Goal: Task Accomplishment & Management: Complete application form

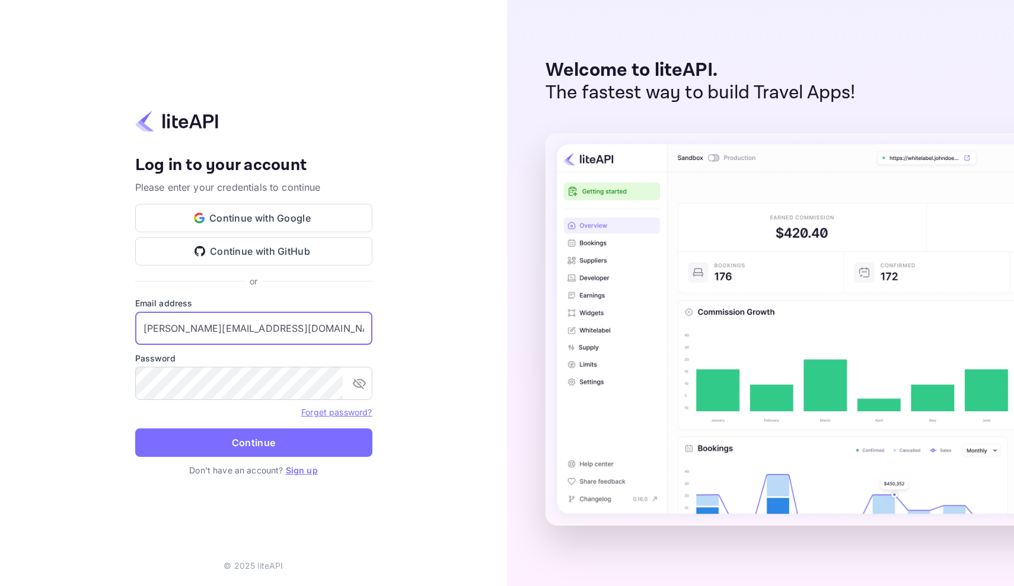
type input "[PERSON_NAME][EMAIL_ADDRESS][DOMAIN_NAME]"
click at [304, 470] on link "Sign up" at bounding box center [302, 470] width 32 height 10
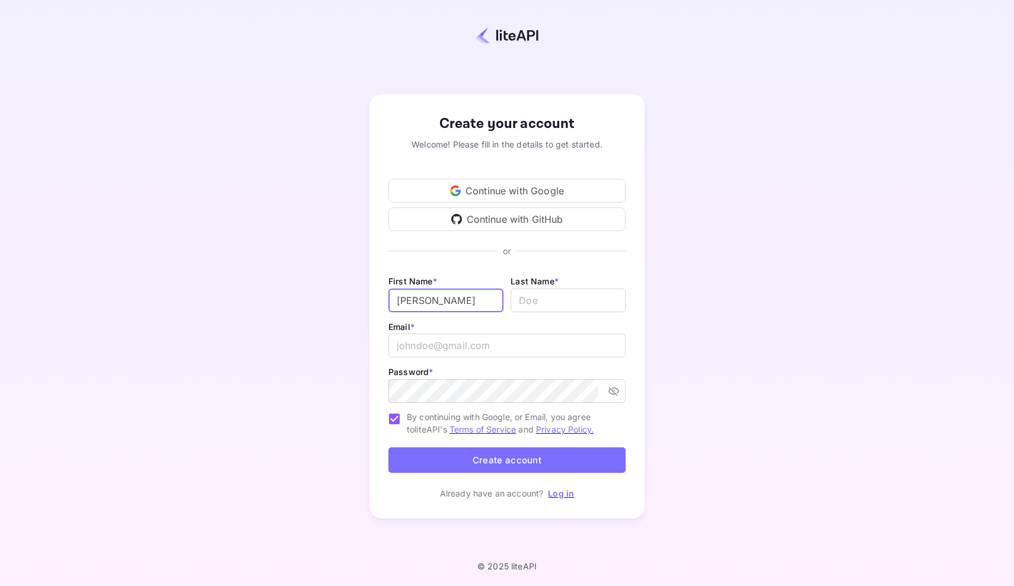
type input "[PERSON_NAME]"
type input "Penachio"
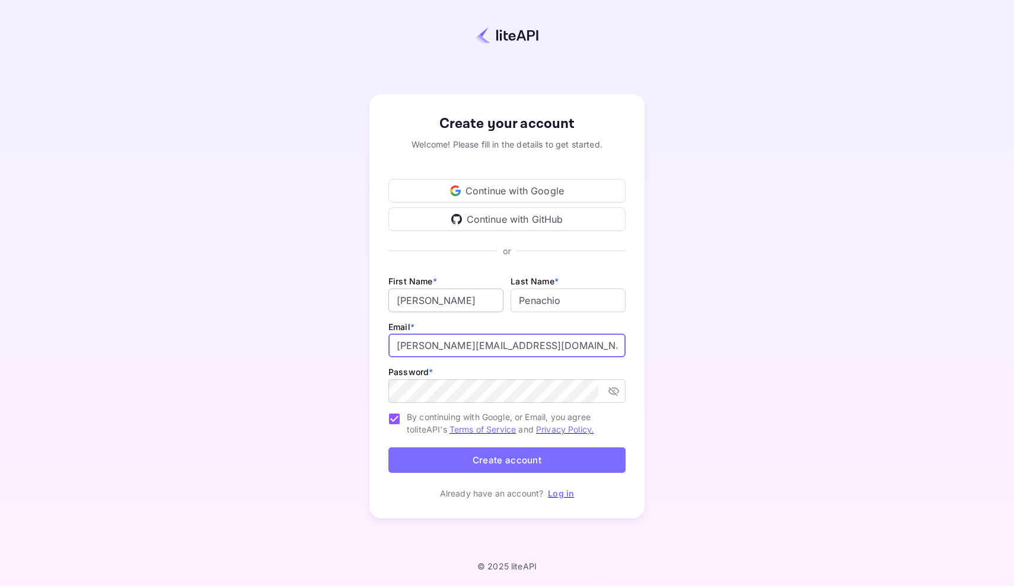
type input "[PERSON_NAME][EMAIL_ADDRESS][DOMAIN_NAME]"
click at [478, 465] on button "Create account" at bounding box center [506, 460] width 237 height 25
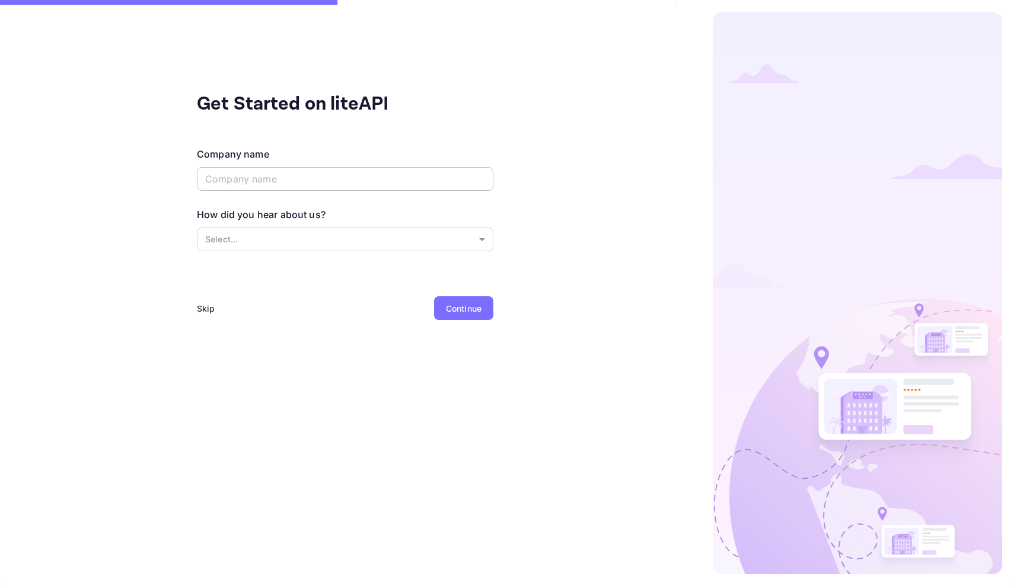
click at [318, 183] on input "text" at bounding box center [345, 179] width 296 height 24
type input "Palm Life Global"
click at [286, 243] on body "Get Started on liteAPI Company name Palm Life Global ​ How did you hear about u…" at bounding box center [507, 293] width 1014 height 586
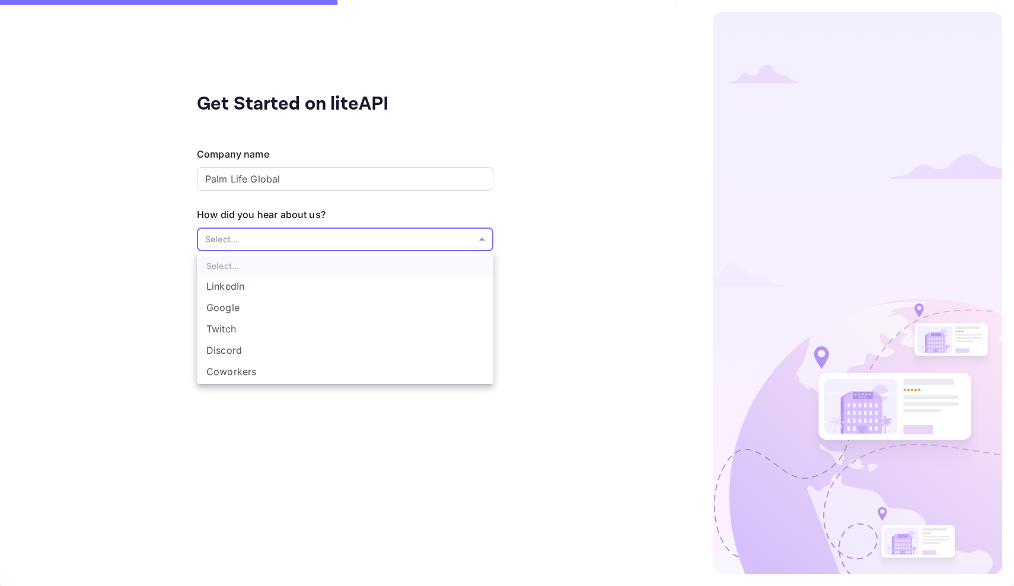
scroll to position [14, 0]
click at [426, 384] on div at bounding box center [507, 293] width 1014 height 586
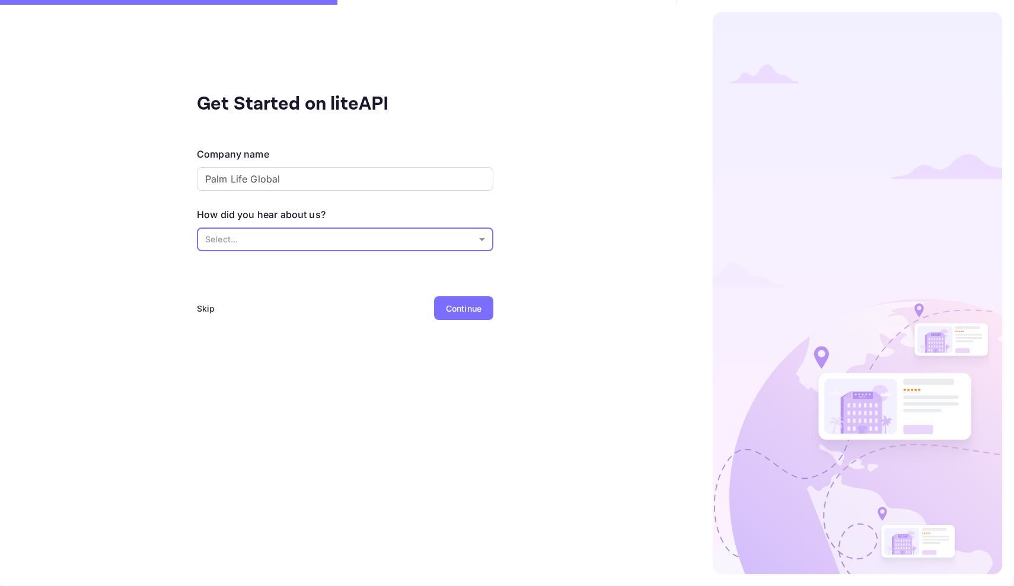
click at [327, 242] on body "Get Started on liteAPI Company name Palm Life Global ​ How did you hear about u…" at bounding box center [507, 293] width 1014 height 586
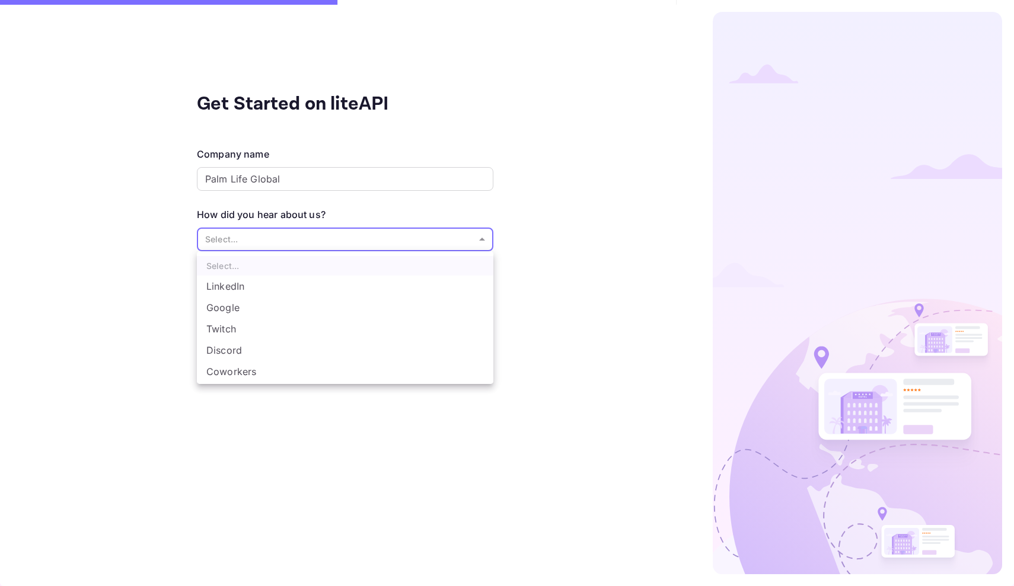
scroll to position [20, 0]
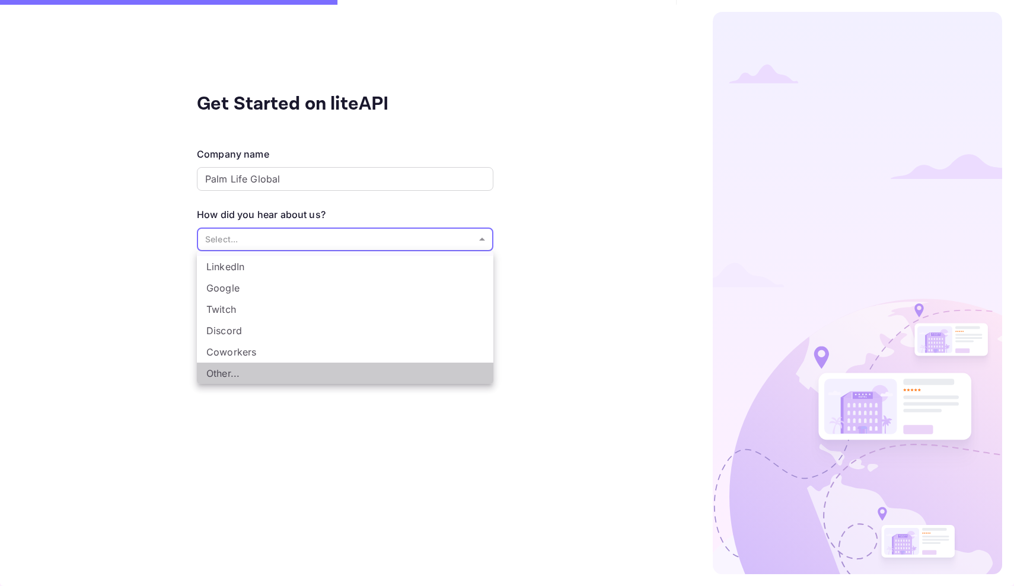
click at [445, 375] on li "Other..." at bounding box center [345, 373] width 296 height 21
type input "Other..."
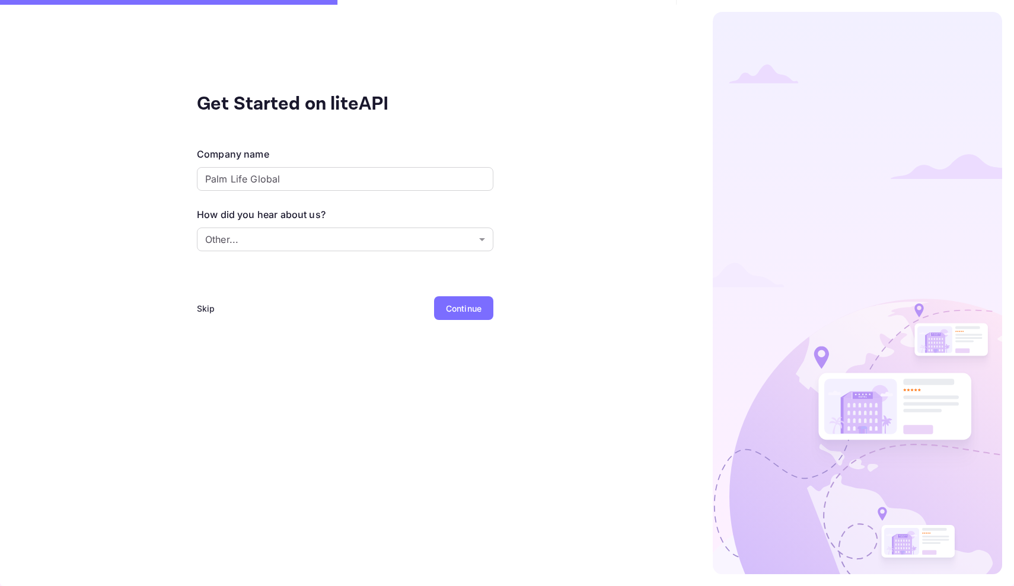
click at [468, 306] on div "Continue" at bounding box center [464, 308] width 36 height 12
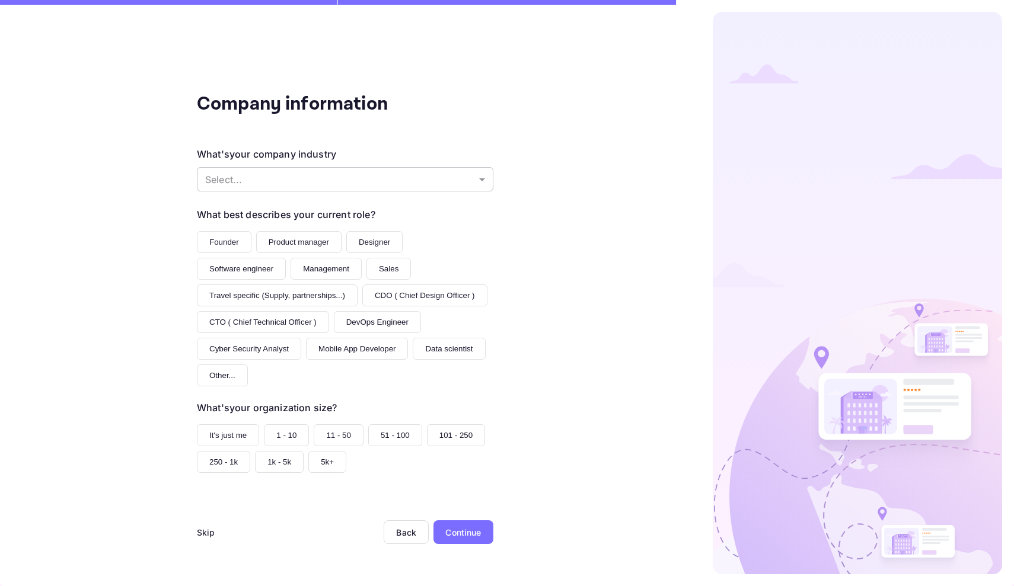
click at [446, 180] on body "Company information What's your company industry Select... ​ What best describe…" at bounding box center [507, 293] width 1014 height 586
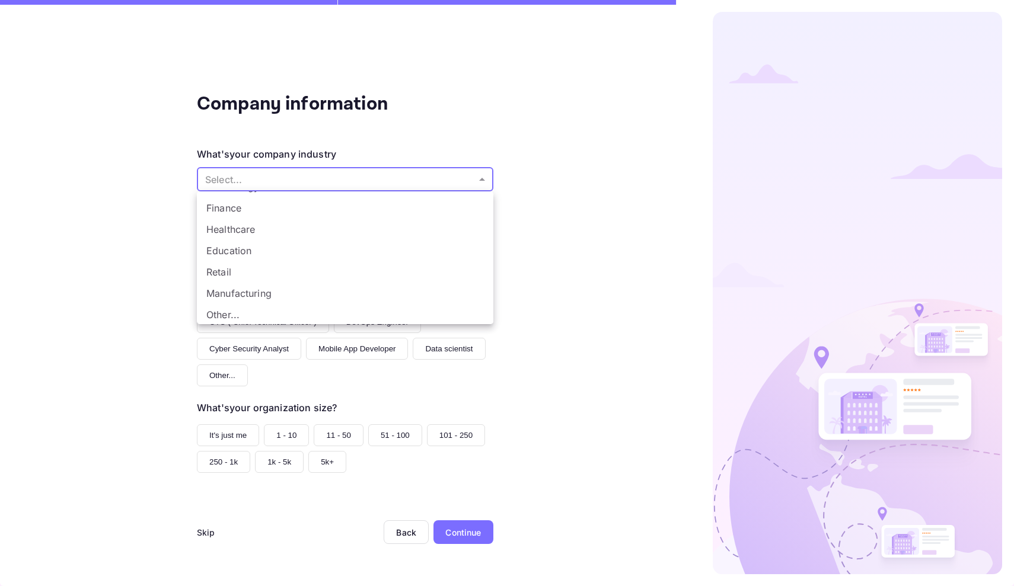
scroll to position [84, 0]
click at [434, 308] on li "Other..." at bounding box center [345, 313] width 296 height 21
type input "Other..."
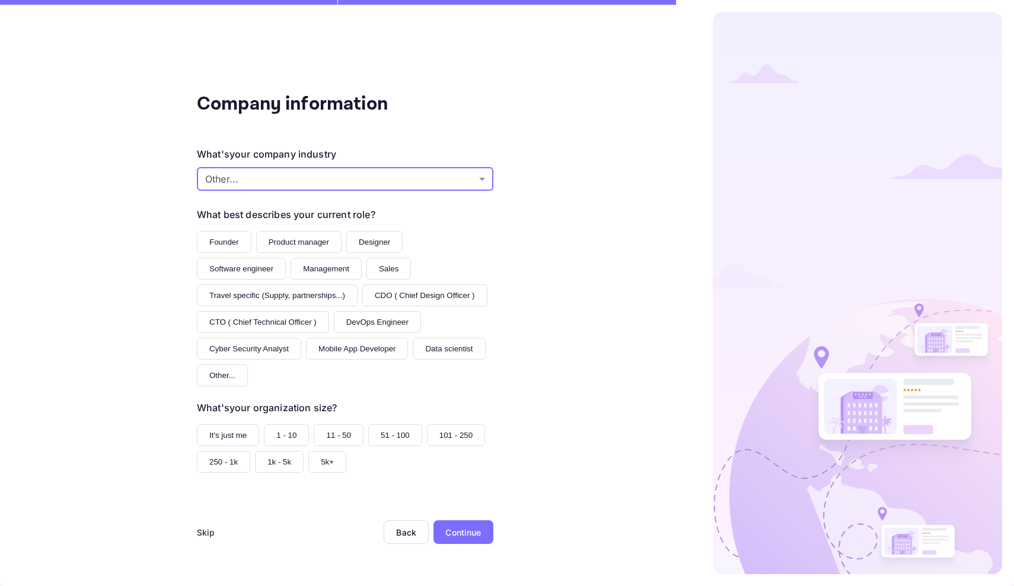
click at [228, 244] on button "Founder" at bounding box center [224, 242] width 55 height 22
click at [289, 425] on button "1 - 10" at bounding box center [286, 436] width 45 height 22
click at [459, 527] on div "Continue" at bounding box center [463, 533] width 36 height 12
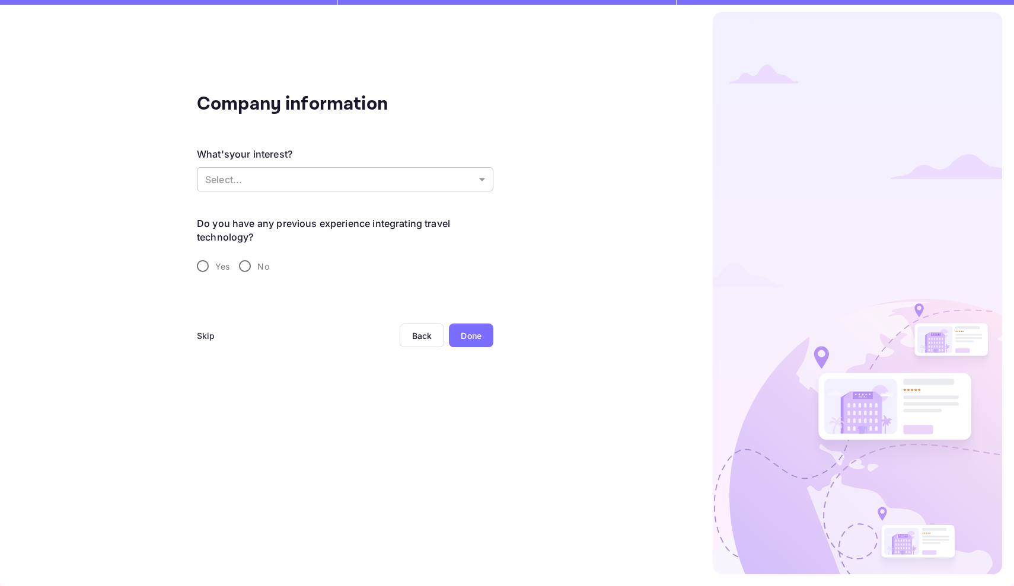
click at [321, 174] on body "Company information What's your interest? Select... ​ Do you have any previous …" at bounding box center [507, 293] width 1014 height 586
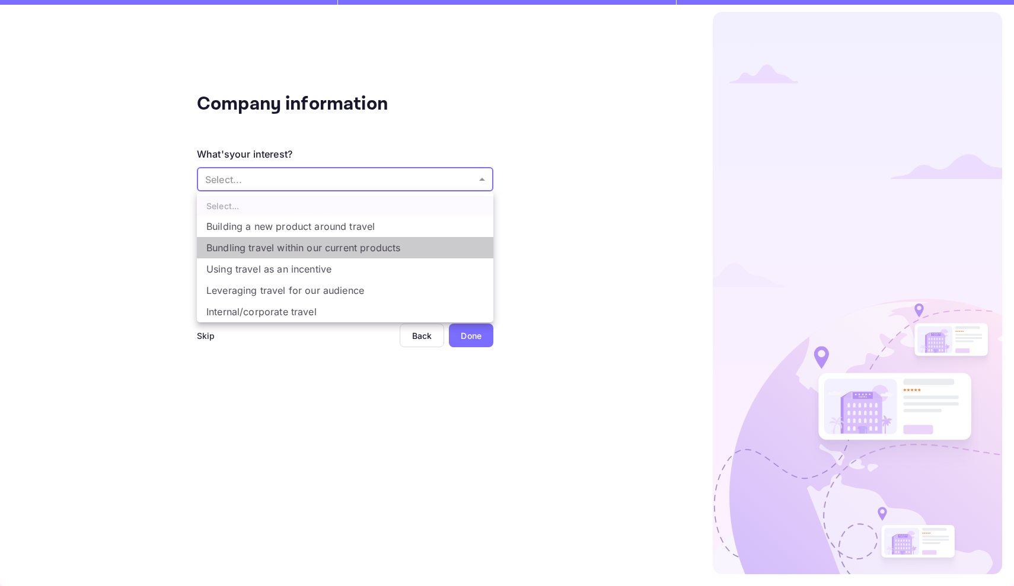
click at [328, 245] on li "Bundling travel within our current products" at bounding box center [345, 247] width 296 height 21
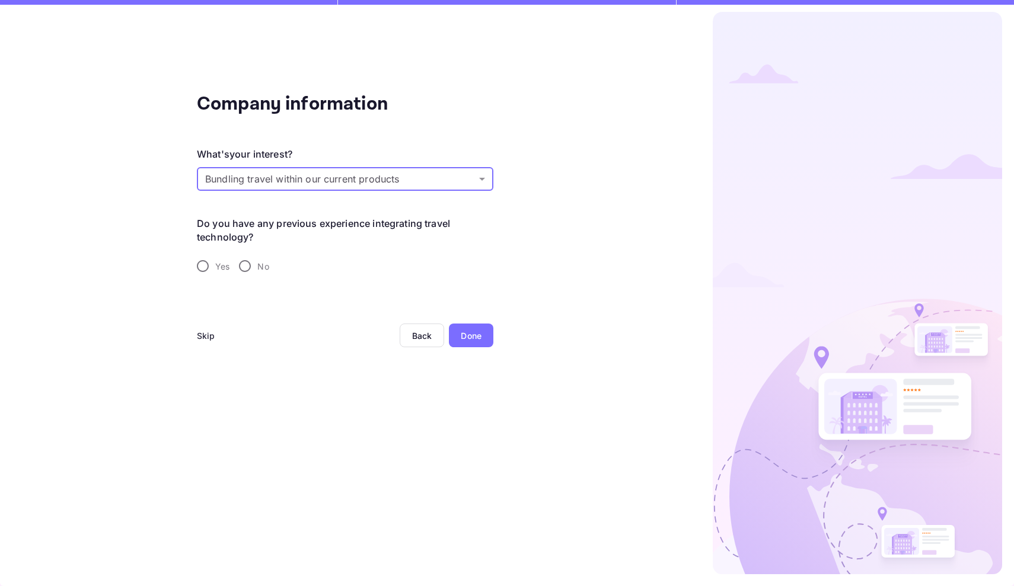
type input "Bundling travel within our current products"
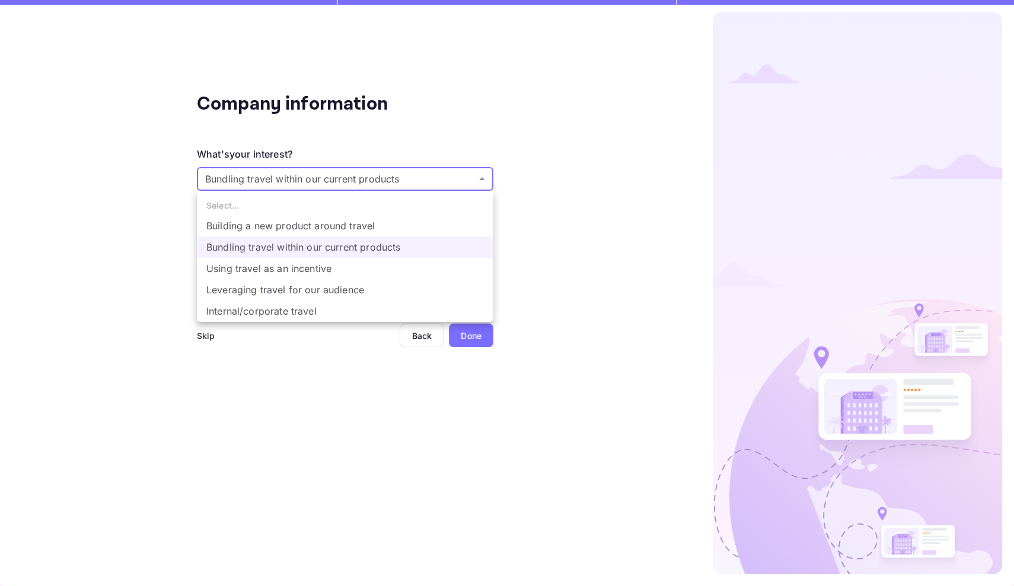
click at [288, 174] on body "Company information What's your interest? Bundling travel within our current pr…" at bounding box center [507, 293] width 1014 height 586
click at [404, 113] on div at bounding box center [507, 293] width 1014 height 586
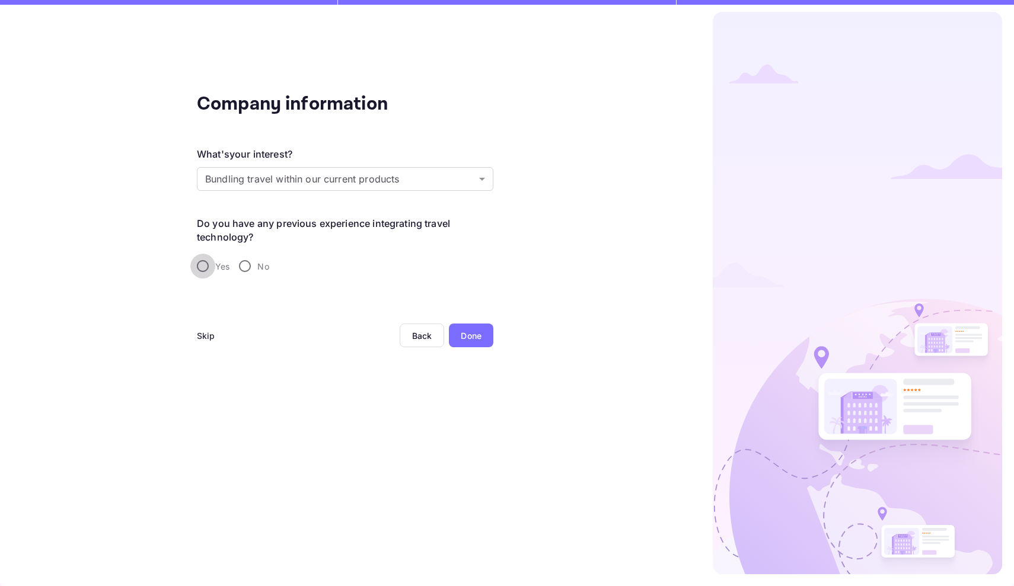
click at [203, 264] on input "Yes" at bounding box center [202, 266] width 25 height 25
radio input "true"
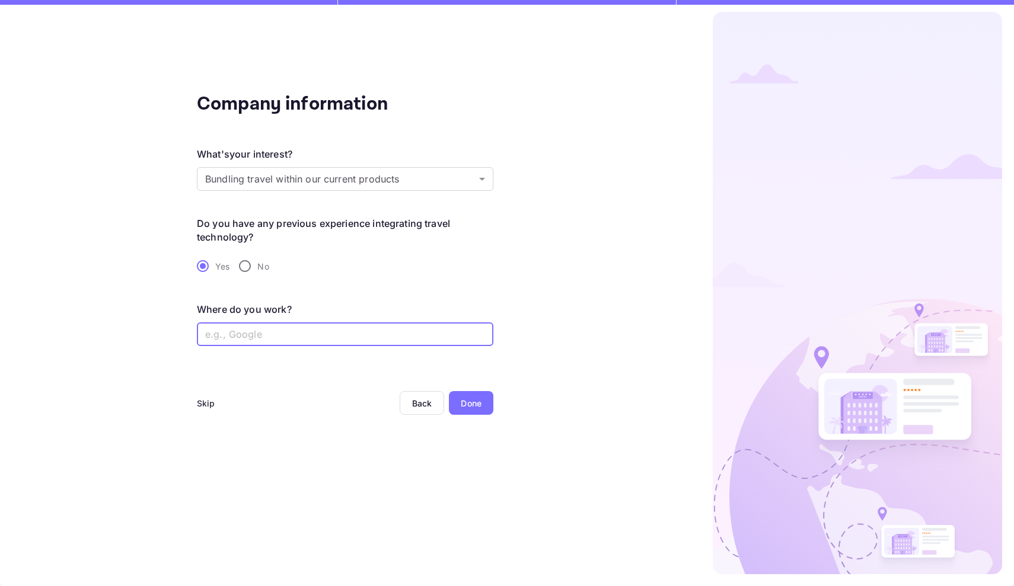
click at [285, 330] on input "text" at bounding box center [345, 335] width 296 height 24
type input "Tampa [US_STATE]"
